Goal: Information Seeking & Learning: Learn about a topic

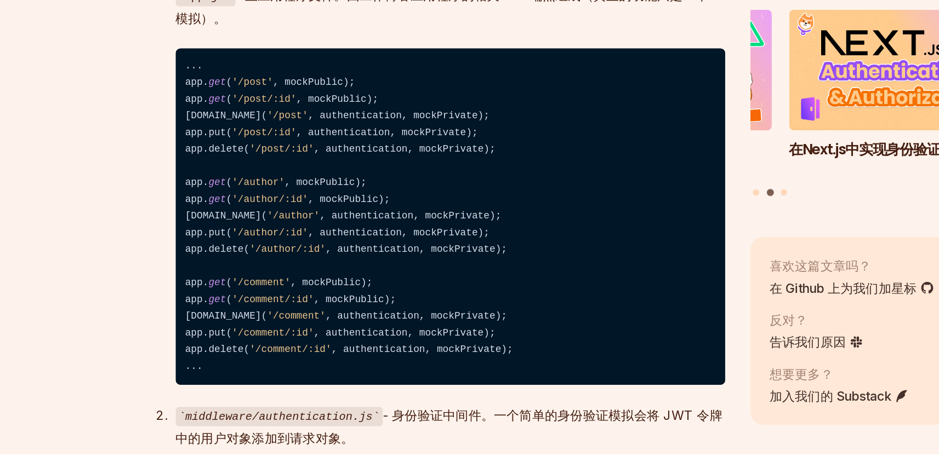
scroll to position [1407, 0]
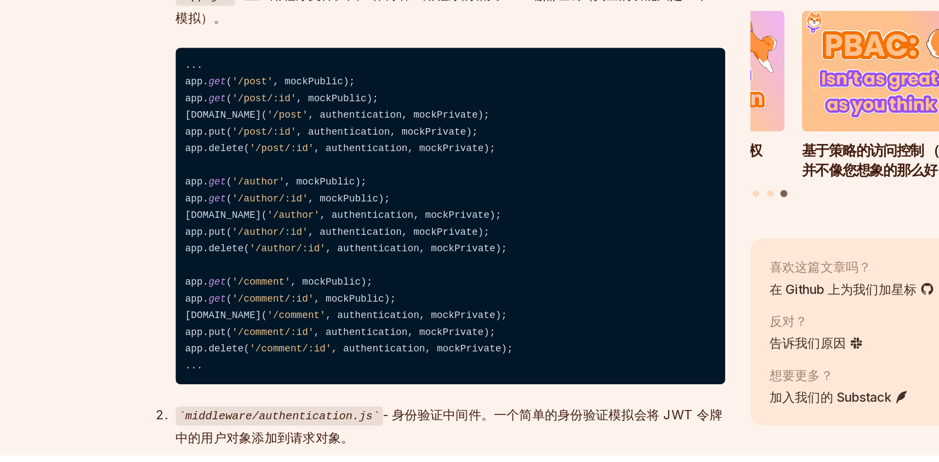
click at [490, 301] on code "... app. get ( '/post' , mockPublic); app. get ( '/post/:id' , mockPublic); [DO…" at bounding box center [396, 298] width 378 height 232
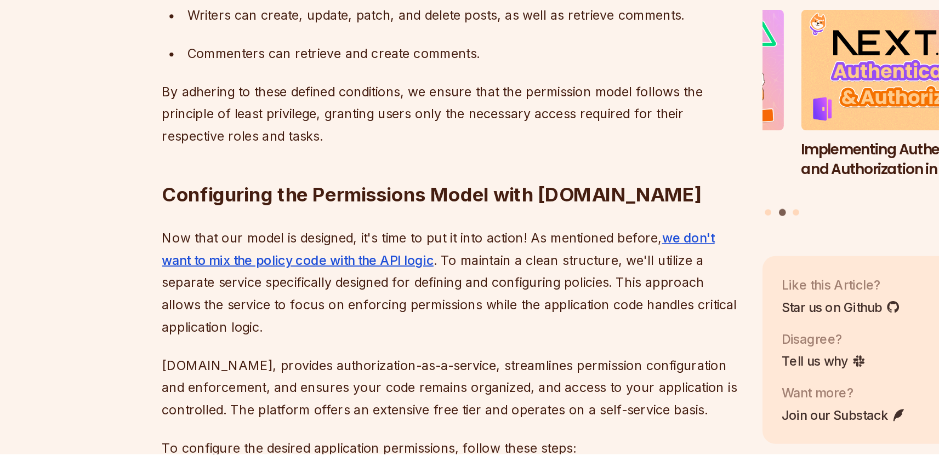
scroll to position [3024, 0]
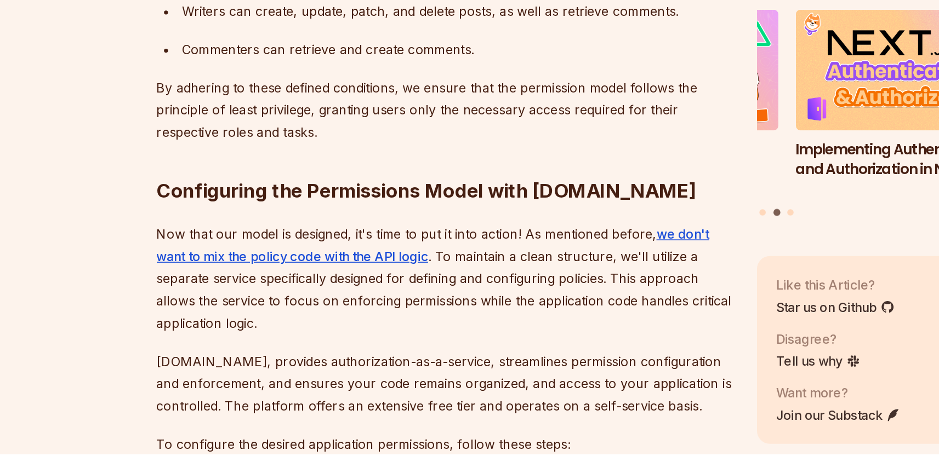
click at [337, 139] on p "Admins have the ability to perform any action on any resource." at bounding box center [396, 130] width 378 height 15
click at [327, 112] on p "Having established the foundational roles, resources, and actions, we can now m…" at bounding box center [387, 97] width 396 height 31
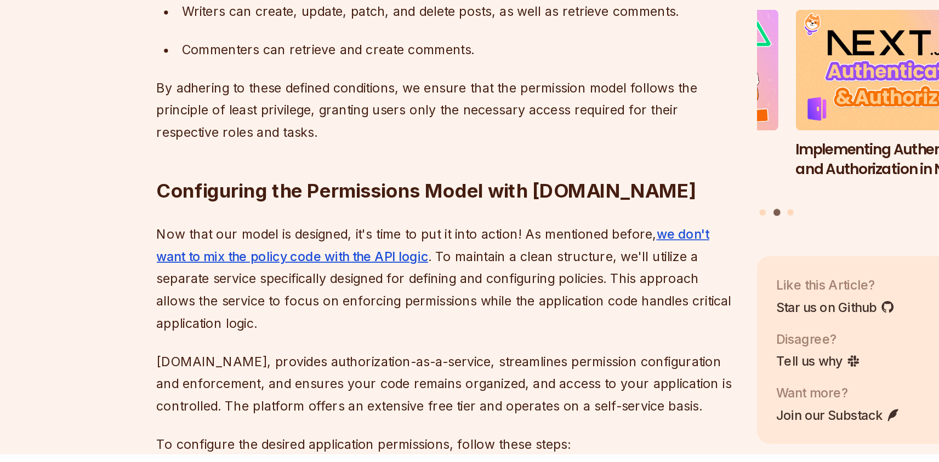
click at [327, 112] on p "Having established the foundational roles, resources, and actions, we can now m…" at bounding box center [387, 97] width 396 height 31
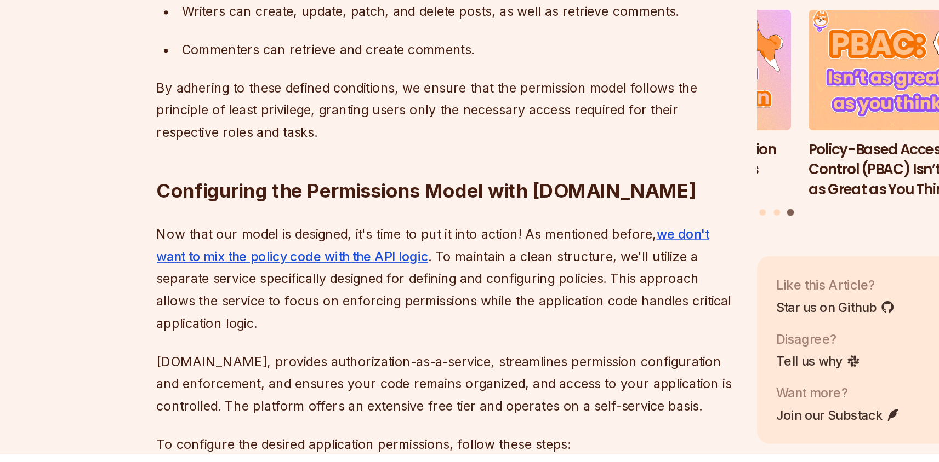
click at [345, 112] on p "Having established the foundational roles, resources, and actions, we can now m…" at bounding box center [387, 97] width 396 height 31
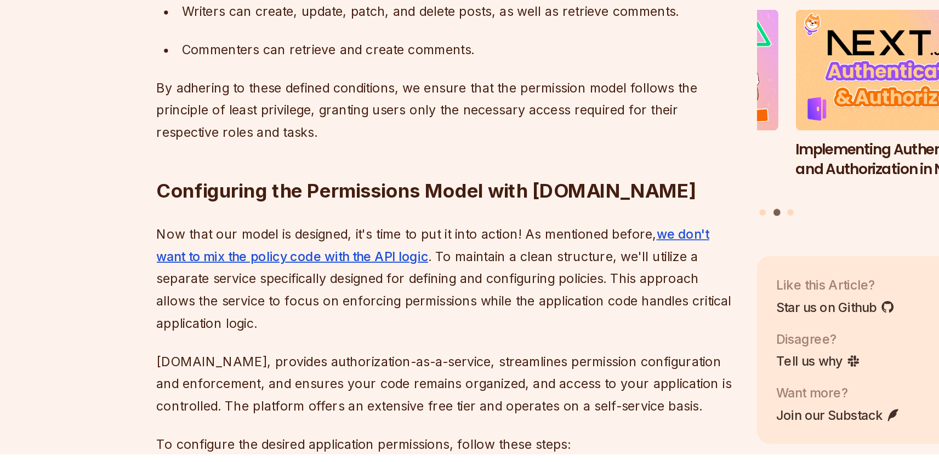
click at [352, 139] on p "Admins have the ability to perform any action on any resource." at bounding box center [396, 130] width 378 height 15
click at [329, 139] on p "Admins have the ability to perform any action on any resource." at bounding box center [396, 130] width 378 height 15
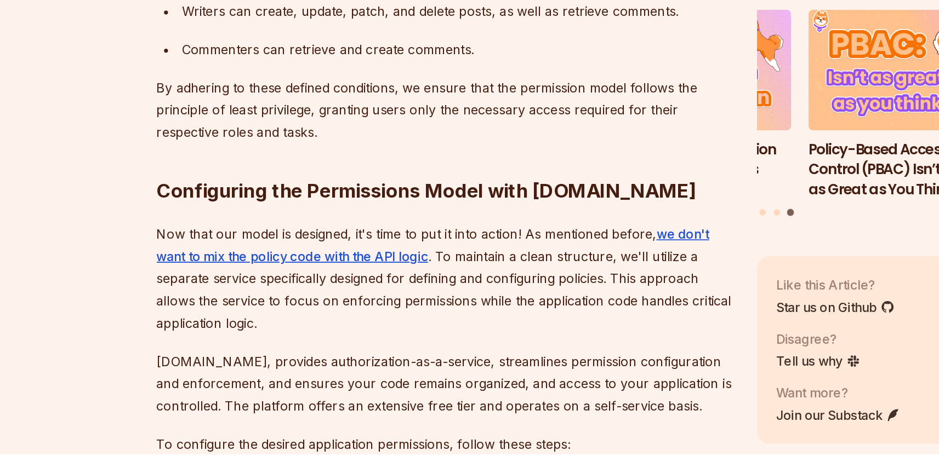
click at [335, 139] on p "Admins have the ability to perform any action on any resource." at bounding box center [396, 130] width 378 height 15
click at [354, 112] on p "Having established the foundational roles, resources, and actions, we can now m…" at bounding box center [387, 97] width 396 height 31
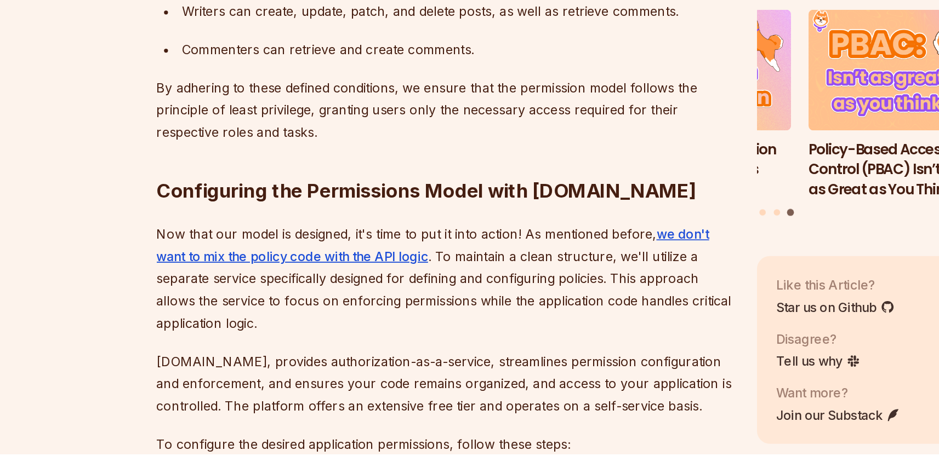
click at [287, 112] on p "Having established the foundational roles, resources, and actions, we can now m…" at bounding box center [387, 97] width 396 height 31
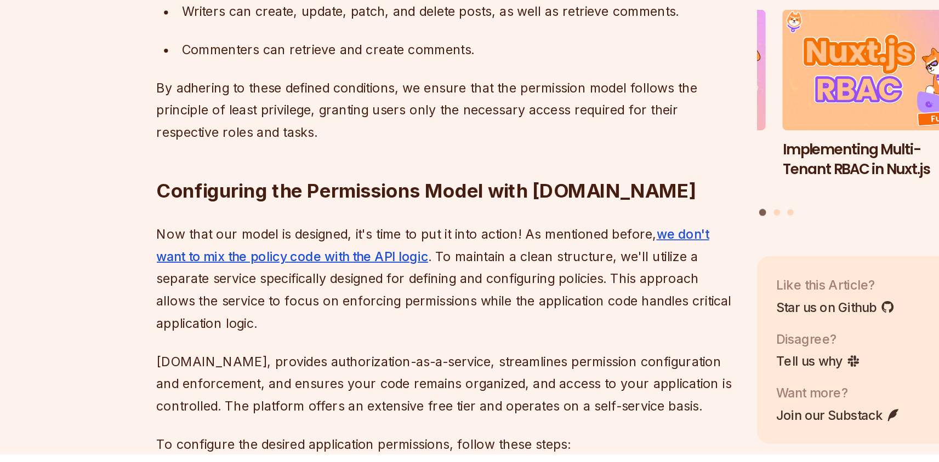
click at [314, 112] on p "Having established the foundational roles, resources, and actions, we can now m…" at bounding box center [387, 97] width 396 height 31
click at [354, 139] on p "Admins have the ability to perform any action on any resource." at bounding box center [396, 130] width 378 height 15
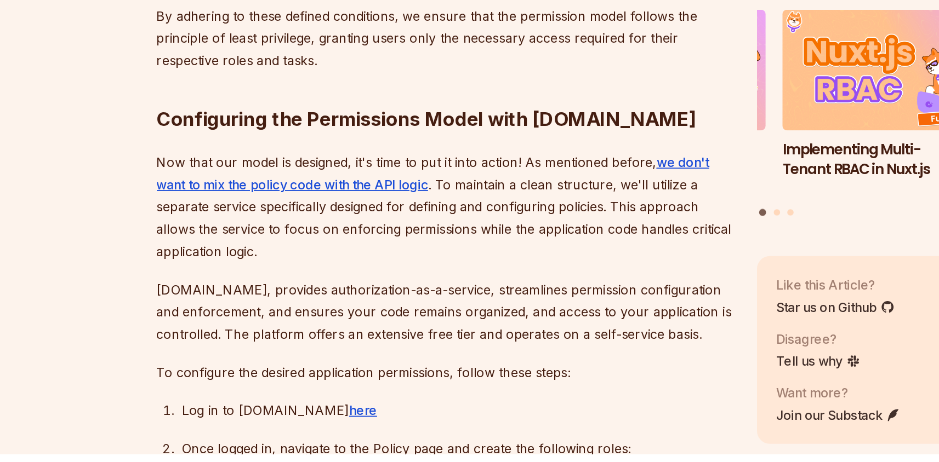
scroll to position [3074, 0]
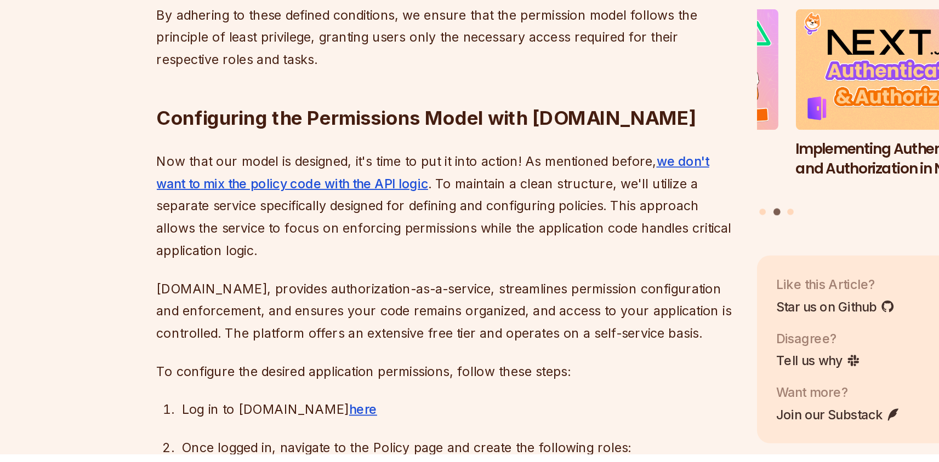
click at [380, 115] on p "Writers can create, update, patch, and delete posts, as well as retrieve commen…" at bounding box center [396, 107] width 378 height 15
click at [467, 115] on p "Writers can create, update, patch, and delete posts, as well as retrieve commen…" at bounding box center [396, 107] width 378 height 15
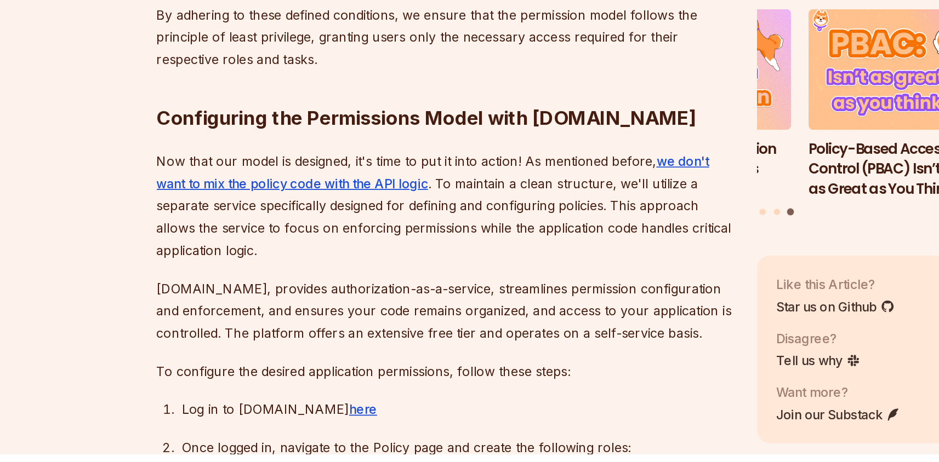
click at [414, 141] on ul "Admins have the ability to perform any action on any resource. Writers can crea…" at bounding box center [387, 107] width 396 height 68
click at [376, 115] on p "Writers can create, update, patch, and delete posts, as well as retrieve commen…" at bounding box center [396, 107] width 378 height 15
click at [363, 115] on p "Writers can create, update, patch, and delete posts, as well as retrieve commen…" at bounding box center [396, 107] width 378 height 15
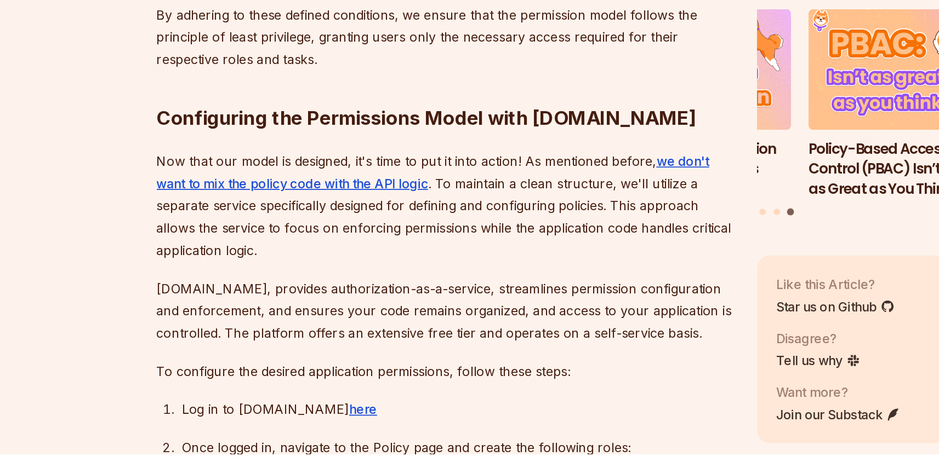
click at [287, 141] on p "Commenters can retrieve and create comments." at bounding box center [396, 133] width 378 height 15
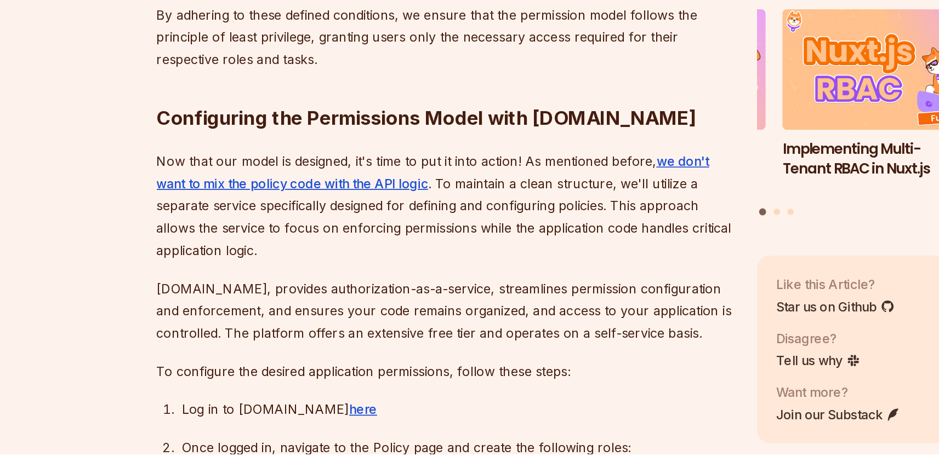
click at [241, 141] on ul "Admins have the ability to perform any action on any resource. Writers can crea…" at bounding box center [387, 107] width 396 height 68
click at [239, 141] on p "Commenters can retrieve and create comments." at bounding box center [396, 133] width 378 height 15
click at [242, 141] on p "Commenters can retrieve and create comments." at bounding box center [396, 133] width 378 height 15
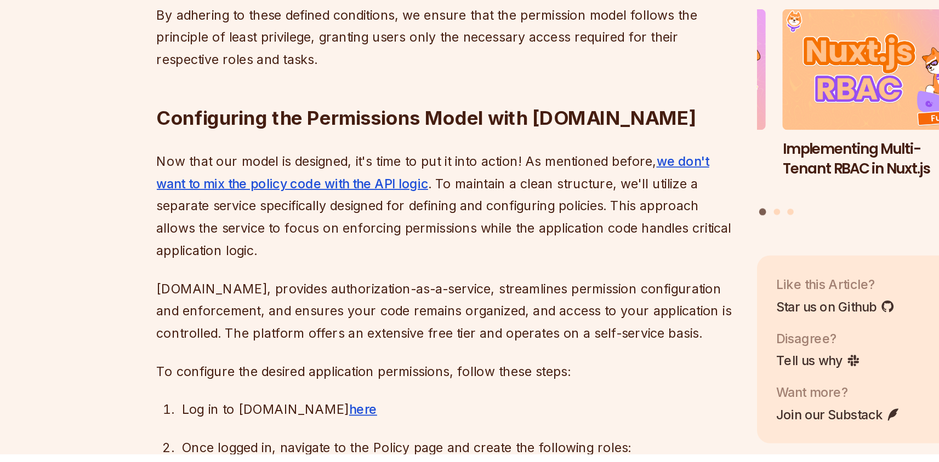
click at [261, 141] on ul "Admins have the ability to perform any action on any resource. Writers can crea…" at bounding box center [387, 107] width 396 height 68
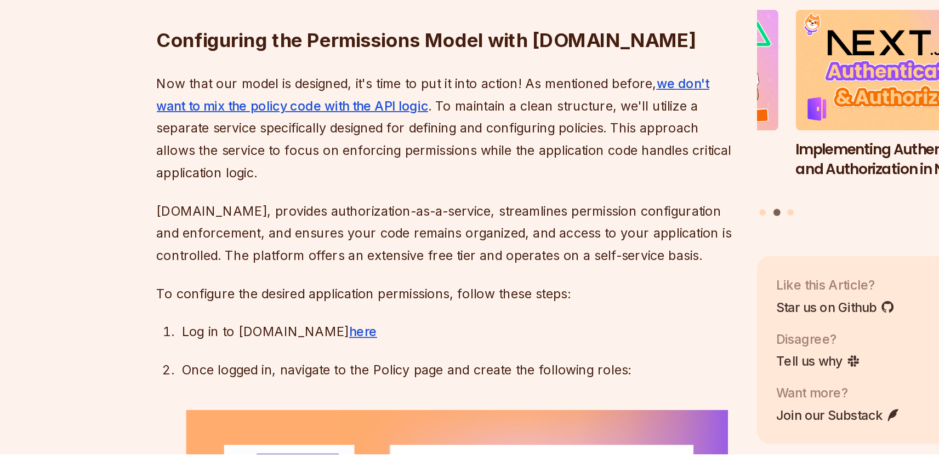
scroll to position [3135, 0]
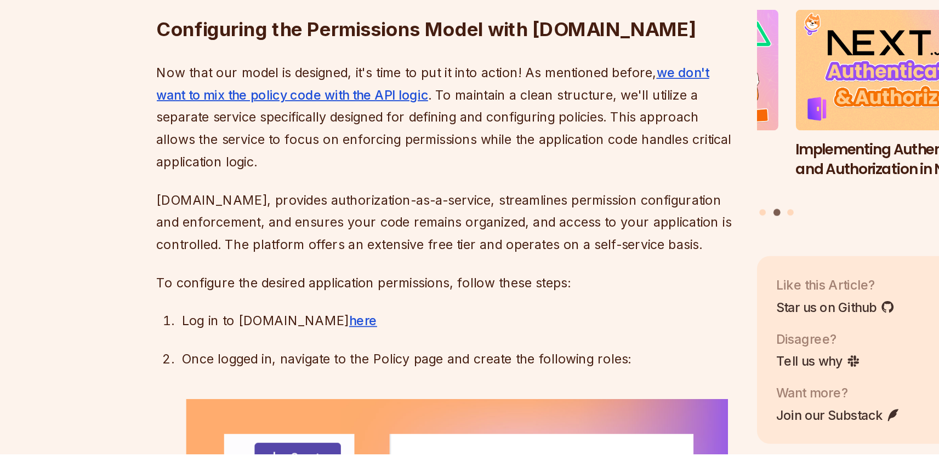
click at [330, 179] on h2 "Configuring the Permissions Model with [DOMAIN_NAME]" at bounding box center [387, 147] width 396 height 61
click at [331, 137] on p "By adhering to these defined conditions, we ensure that the permission model fo…" at bounding box center [387, 114] width 396 height 46
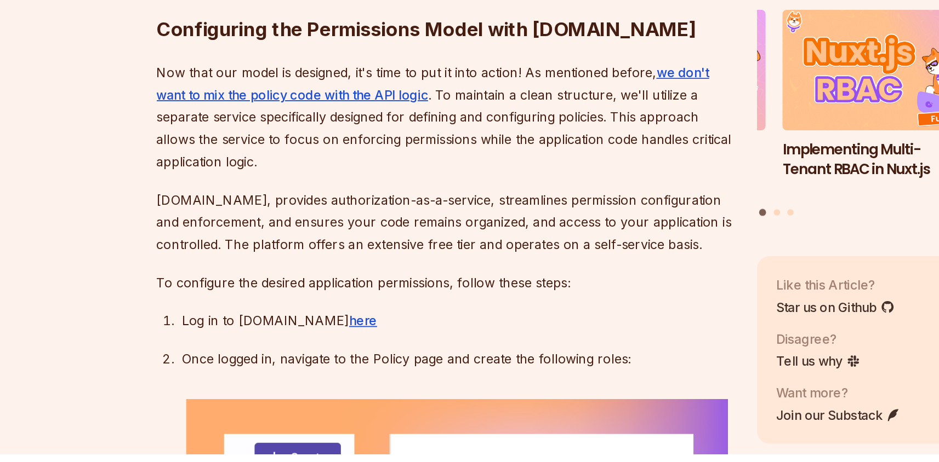
click at [310, 137] on p "By adhering to these defined conditions, we ensure that the permission model fo…" at bounding box center [387, 114] width 396 height 46
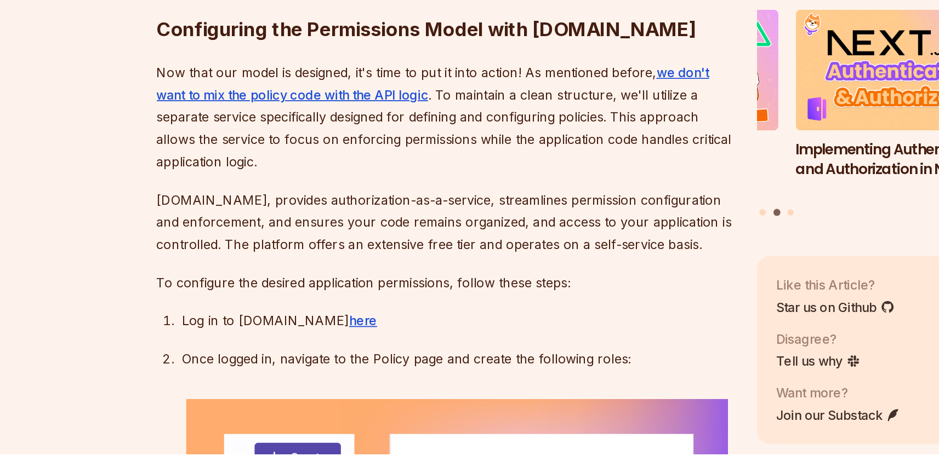
click at [218, 137] on p "By adhering to these defined conditions, we ensure that the permission model fo…" at bounding box center [387, 114] width 396 height 46
click at [274, 137] on p "By adhering to these defined conditions, we ensure that the permission model fo…" at bounding box center [387, 114] width 396 height 46
click at [250, 137] on p "By adhering to these defined conditions, we ensure that the permission model fo…" at bounding box center [387, 114] width 396 height 46
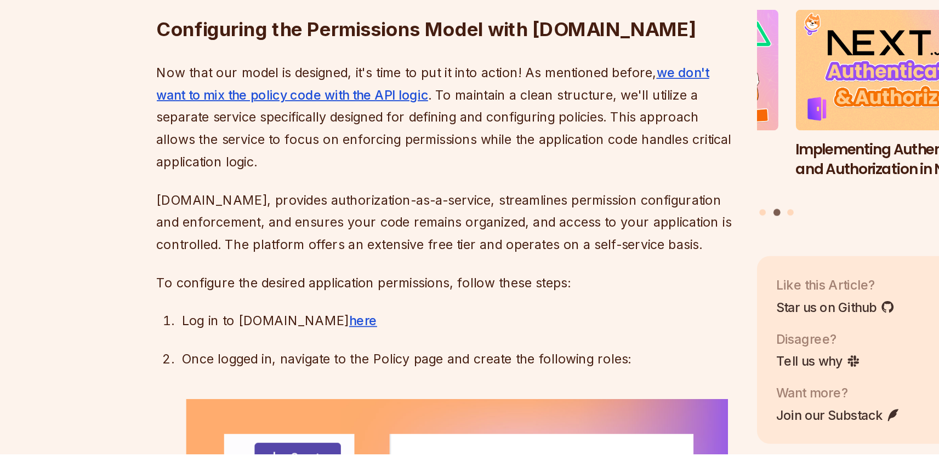
click at [285, 137] on p "By adhering to these defined conditions, we ensure that the permission model fo…" at bounding box center [387, 114] width 396 height 46
click at [331, 137] on p "By adhering to these defined conditions, we ensure that the permission model fo…" at bounding box center [387, 114] width 396 height 46
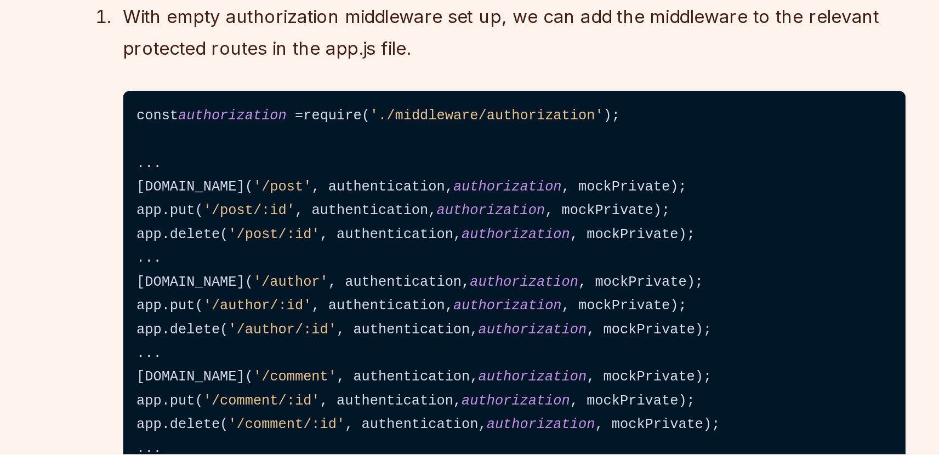
scroll to position [5076, 0]
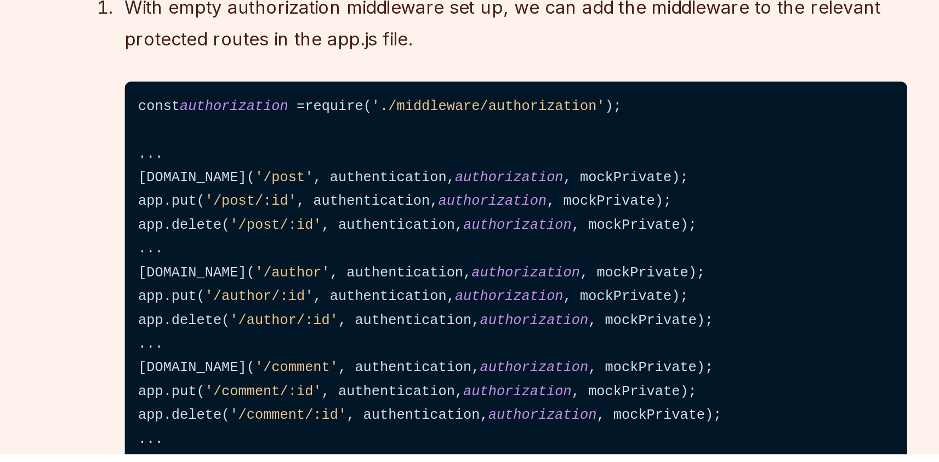
click at [293, 160] on span "require" at bounding box center [279, 156] width 28 height 8
drag, startPoint x: 377, startPoint y: 322, endPoint x: 423, endPoint y: 321, distance: 45.5
click at [423, 116] on code "middleware/authorization.js" at bounding box center [431, 108] width 138 height 13
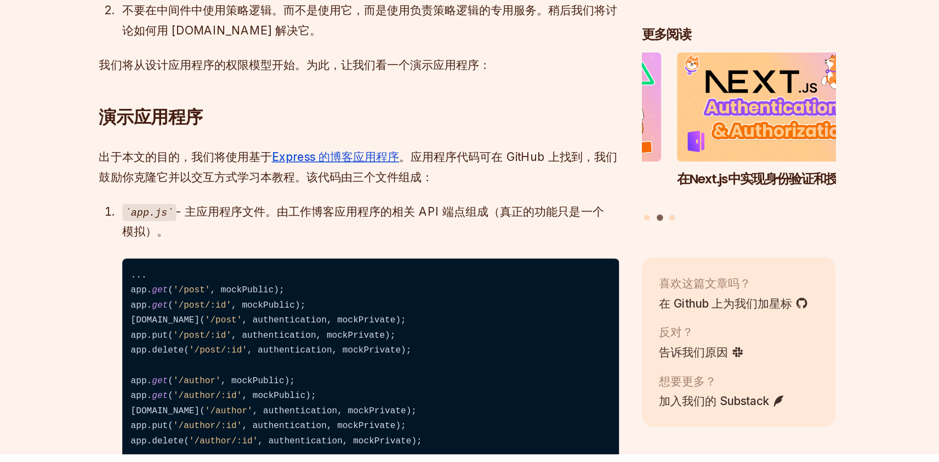
scroll to position [1255, 0]
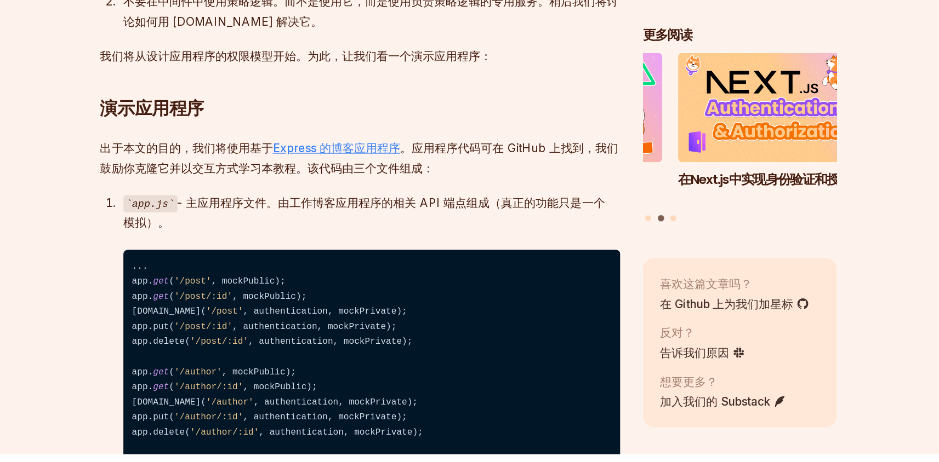
click at [400, 234] on u "Express 的博客应用程序" at bounding box center [369, 229] width 97 height 11
